Goal: Navigation & Orientation: Find specific page/section

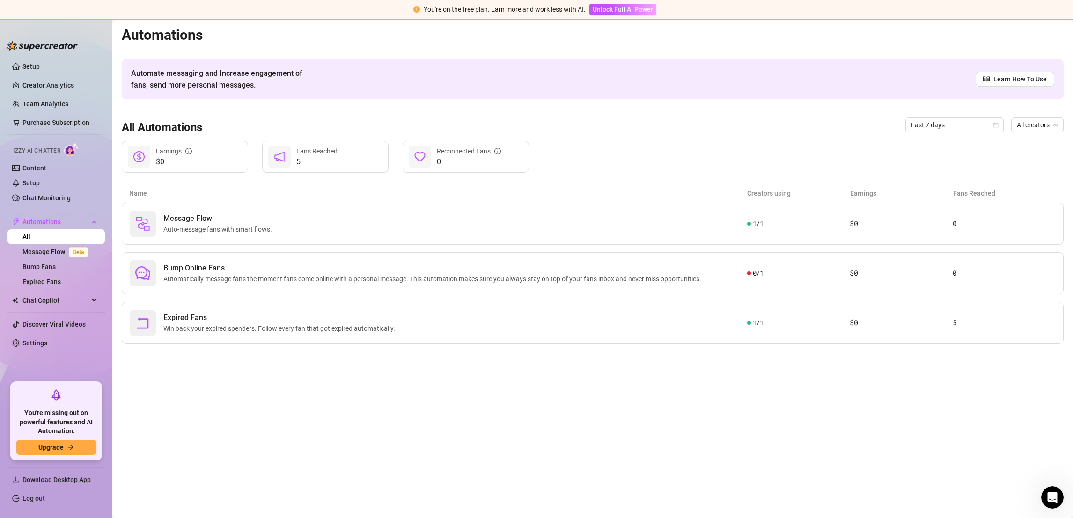
scroll to position [877, 0]
click at [59, 294] on span "Chat Copilot" at bounding box center [55, 300] width 66 height 15
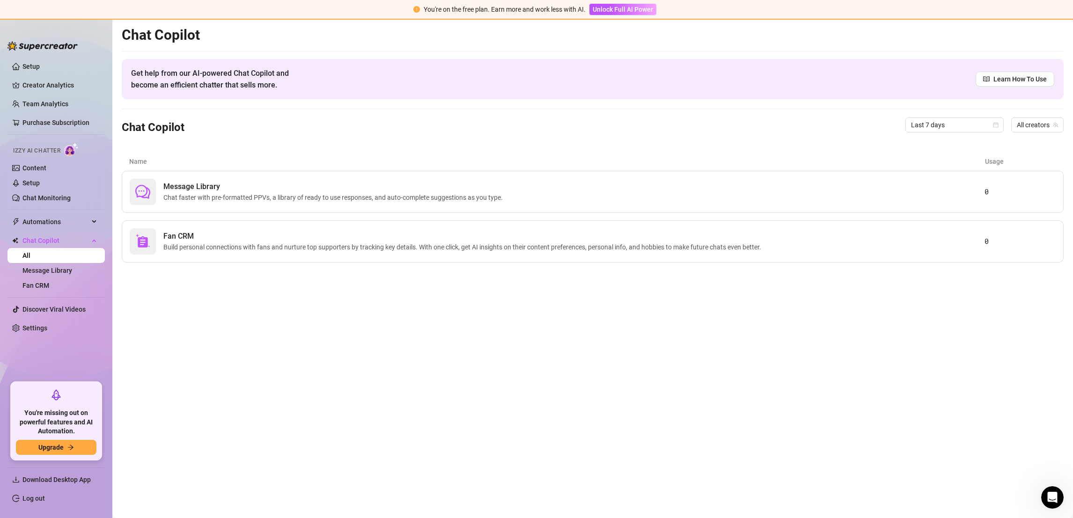
drag, startPoint x: 0, startPoint y: 6, endPoint x: 14, endPoint y: 19, distance: 18.9
click at [14, 19] on div "You're on the free plan. Earn more and work less with AI. Unlock Full AI Power …" at bounding box center [536, 259] width 1073 height 518
click at [629, 390] on main "Chat Copilot Get help from our AI-powered Chat Copilot and become an efficient …" at bounding box center [592, 269] width 961 height 499
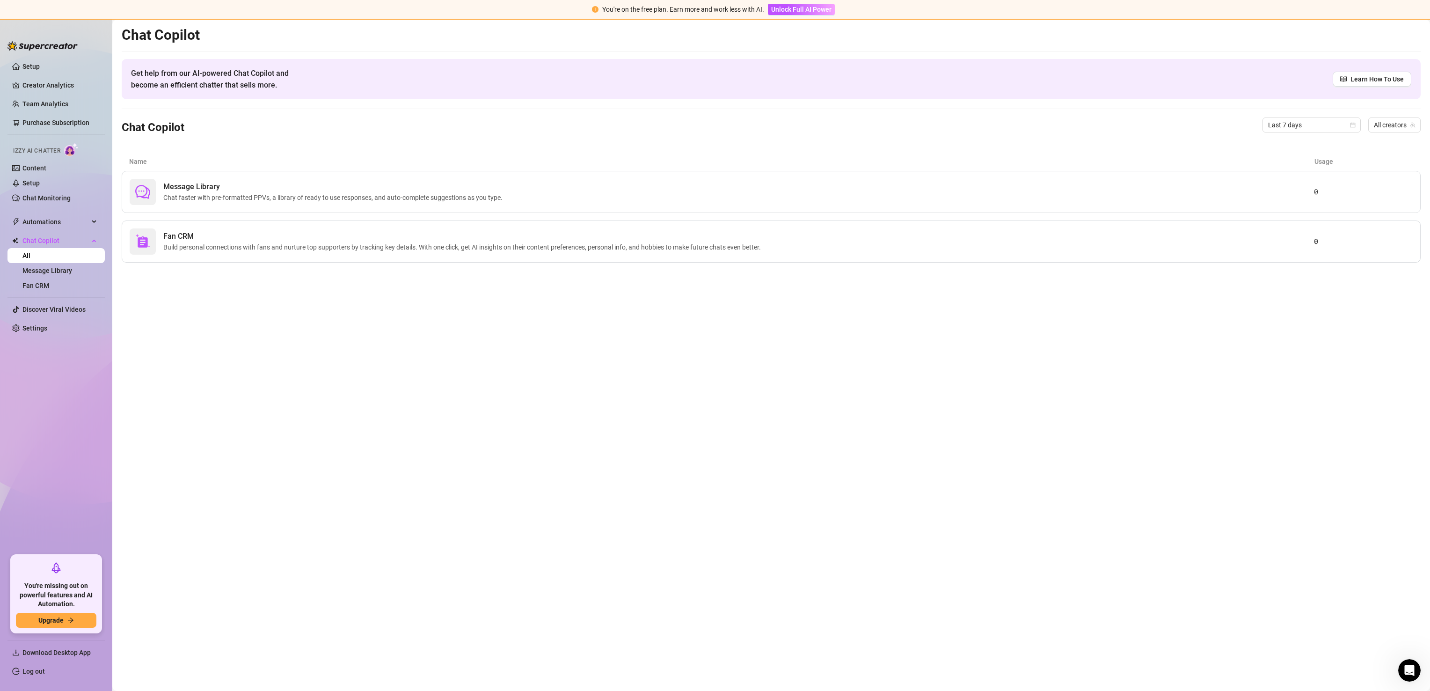
scroll to position [878, 0]
click at [882, 49] on div "Chat Copilot Get help from our AI-powered Chat Copilot and become an efficient …" at bounding box center [771, 144] width 1299 height 236
click at [41, 56] on ul "Setup Creator Analytics Team Analytics Purchase Subscription Izzy AI Chatter Co…" at bounding box center [55, 303] width 97 height 496
click at [40, 66] on link "Setup" at bounding box center [30, 66] width 17 height 7
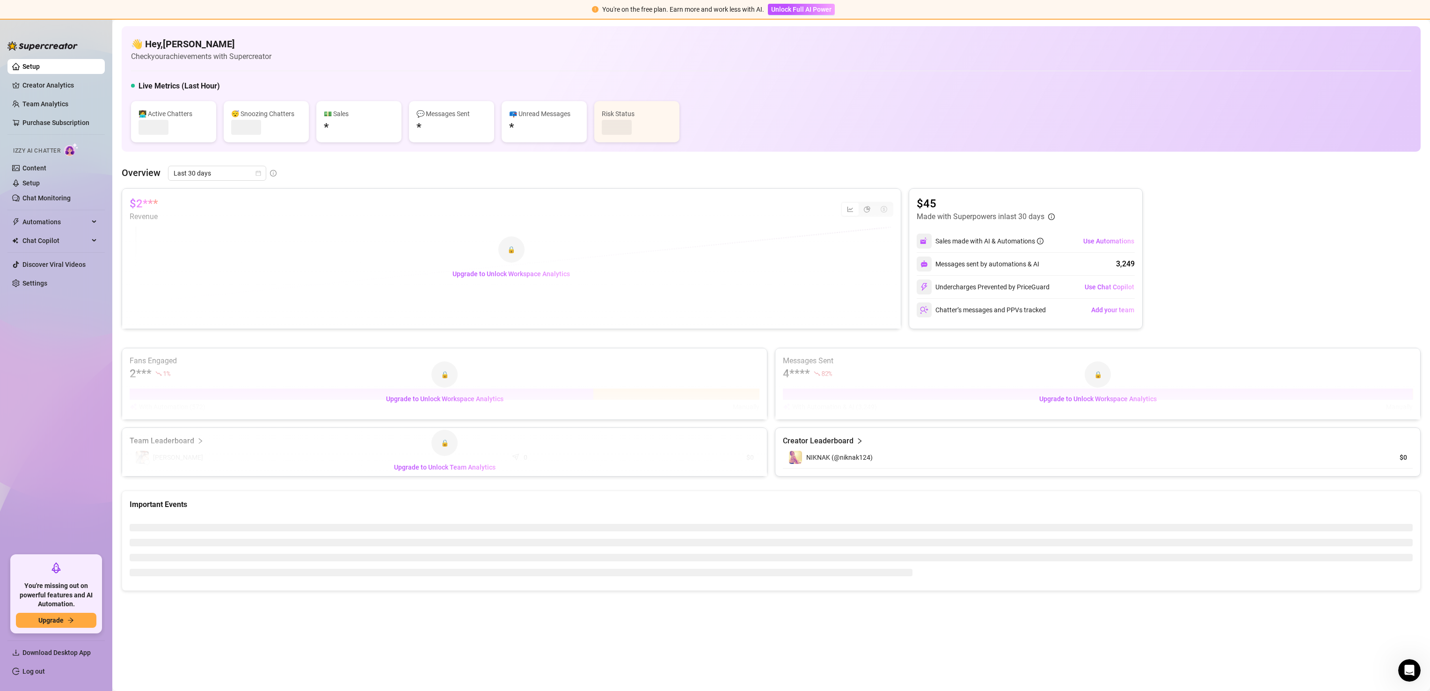
click at [40, 66] on link "Setup" at bounding box center [30, 66] width 17 height 7
click at [53, 209] on ul "Setup Creator Analytics Team Analytics Purchase Subscription Izzy AI Chatter Co…" at bounding box center [55, 303] width 97 height 496
click at [56, 206] on ul "Setup Creator Analytics Team Analytics Purchase Subscription Izzy AI Chatter Co…" at bounding box center [55, 303] width 97 height 496
click at [60, 194] on link "Chat Monitoring" at bounding box center [46, 197] width 48 height 7
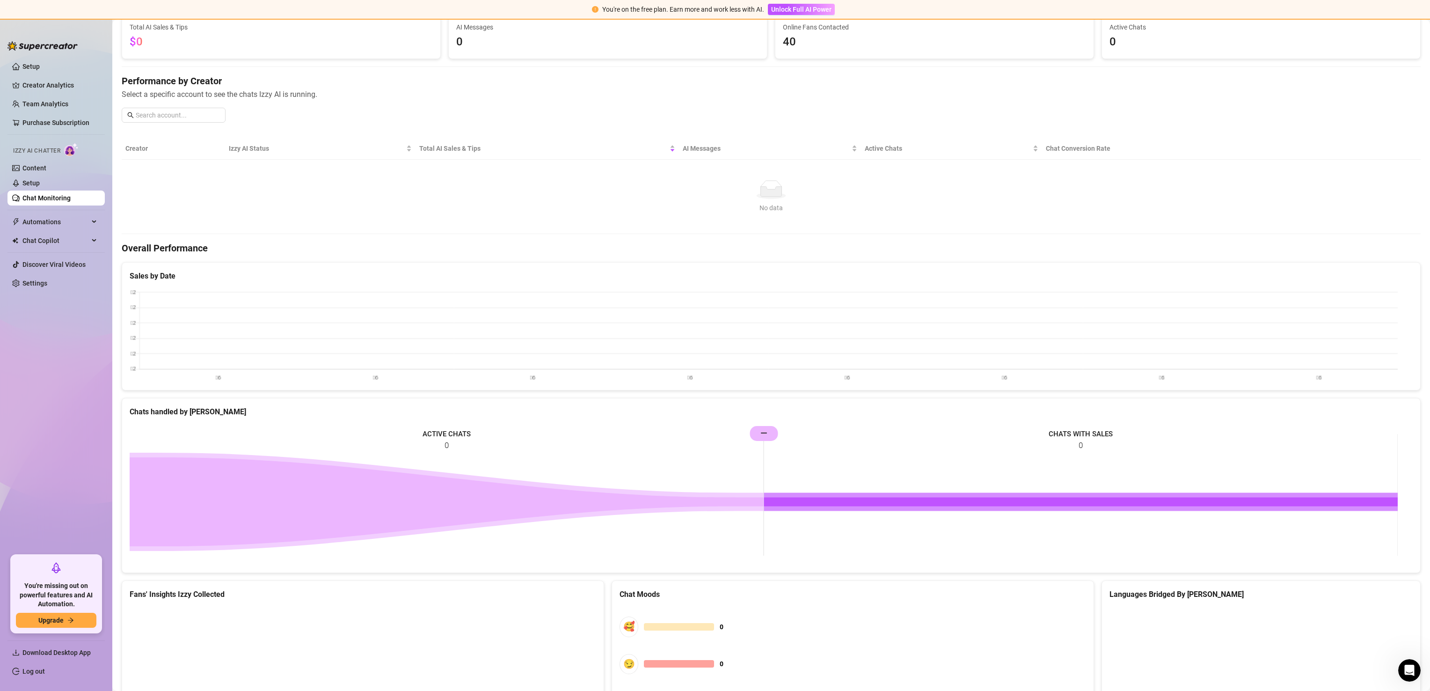
scroll to position [176, 0]
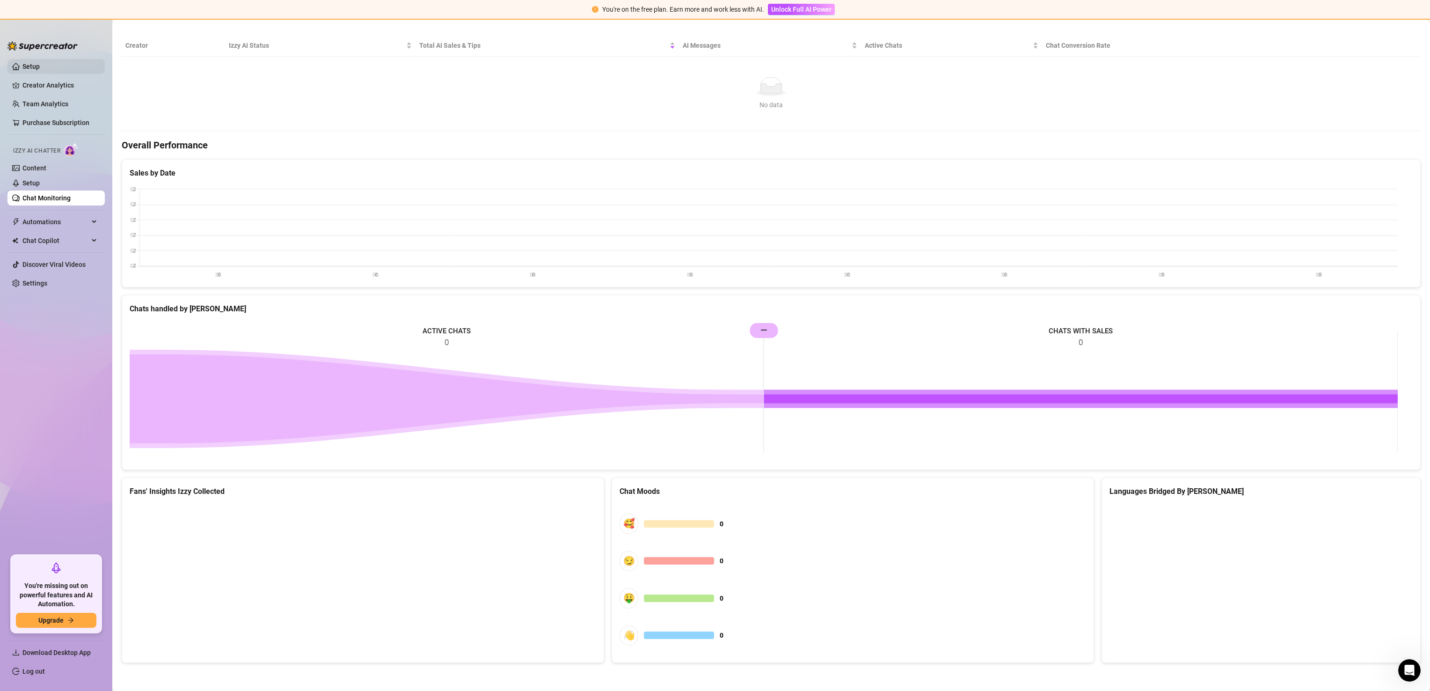
click at [22, 65] on link "Setup" at bounding box center [30, 66] width 17 height 7
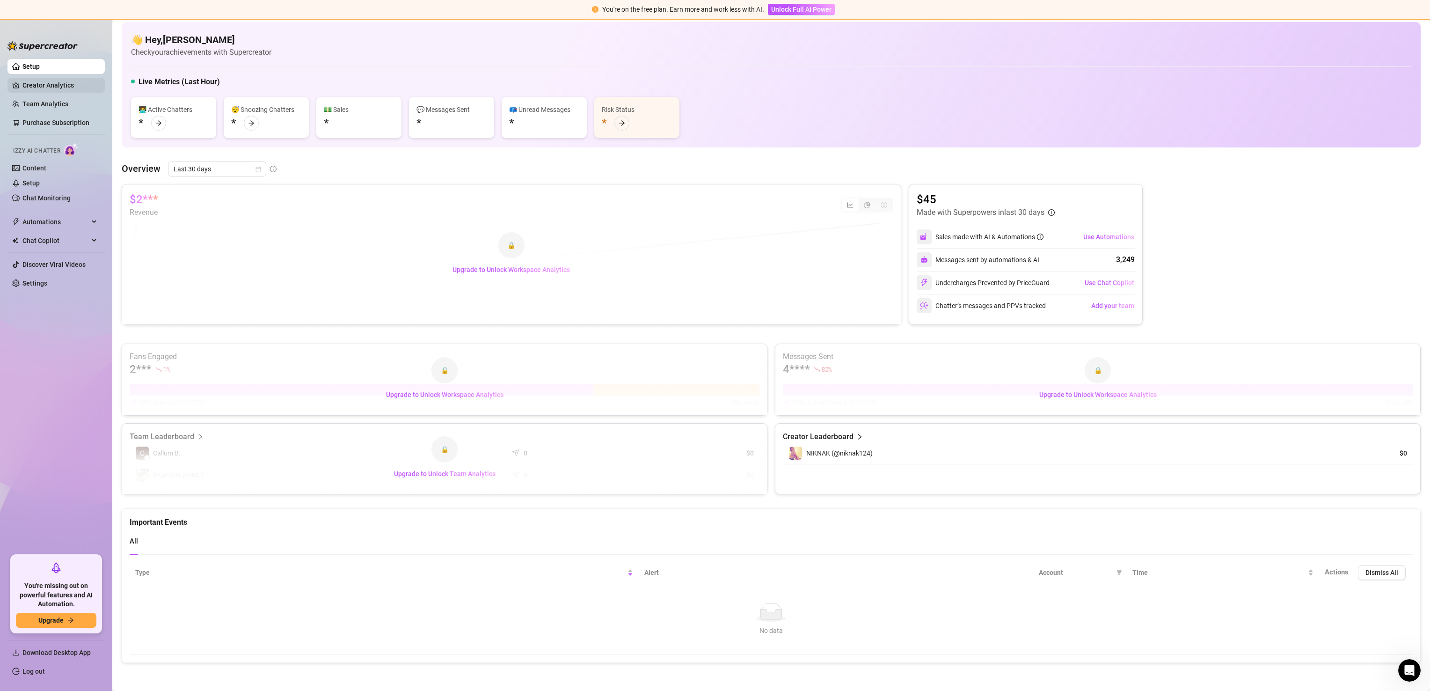
scroll to position [9, 0]
click at [28, 92] on link "Creator Analytics" at bounding box center [59, 85] width 75 height 15
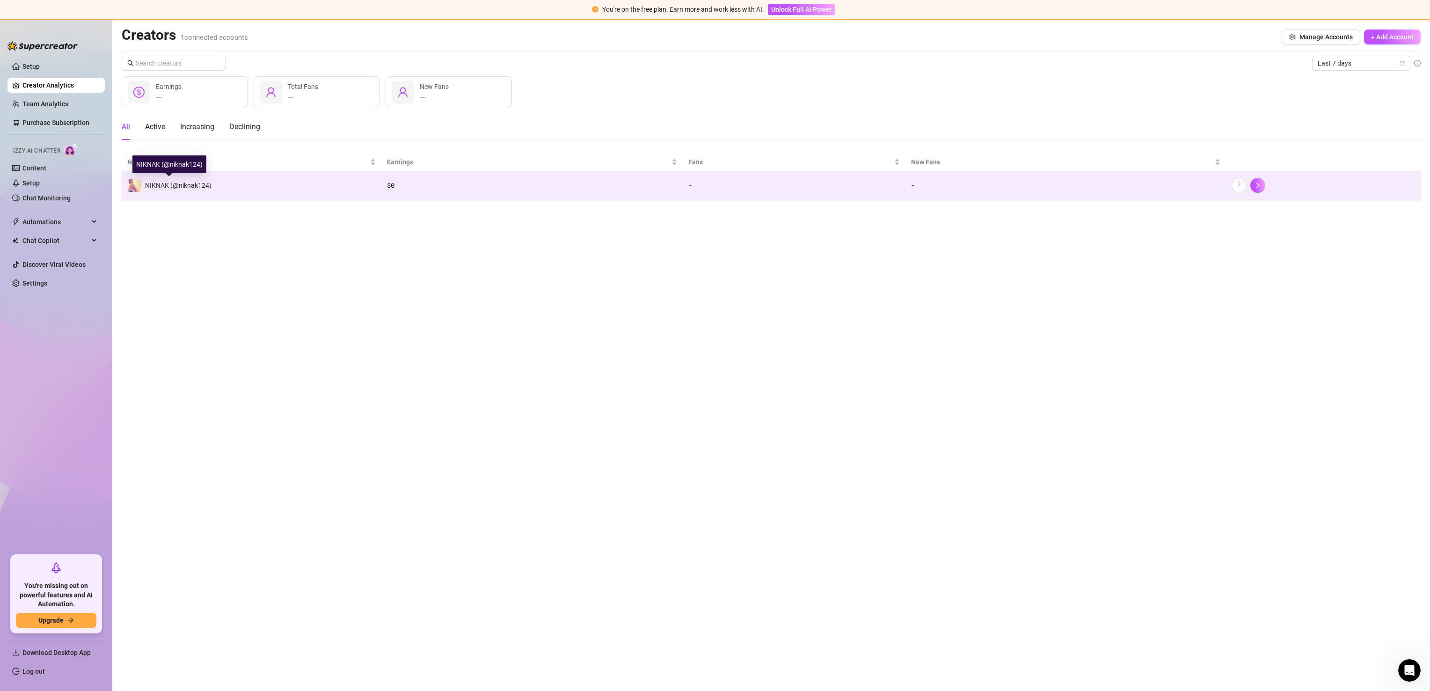
click at [180, 188] on span "NIKNAK (@niknak124)" at bounding box center [178, 185] width 66 height 7
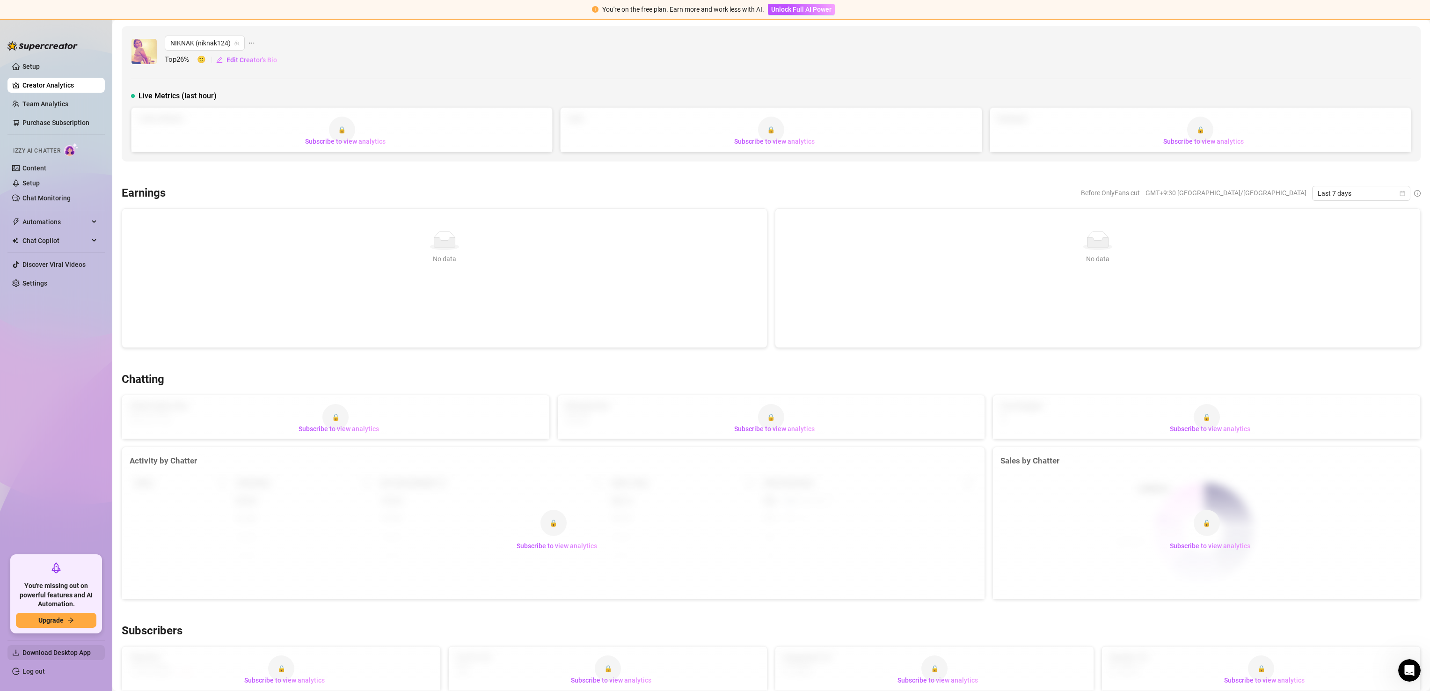
click at [69, 518] on span "Download Desktop App" at bounding box center [59, 652] width 75 height 15
